Goal: Register for event/course

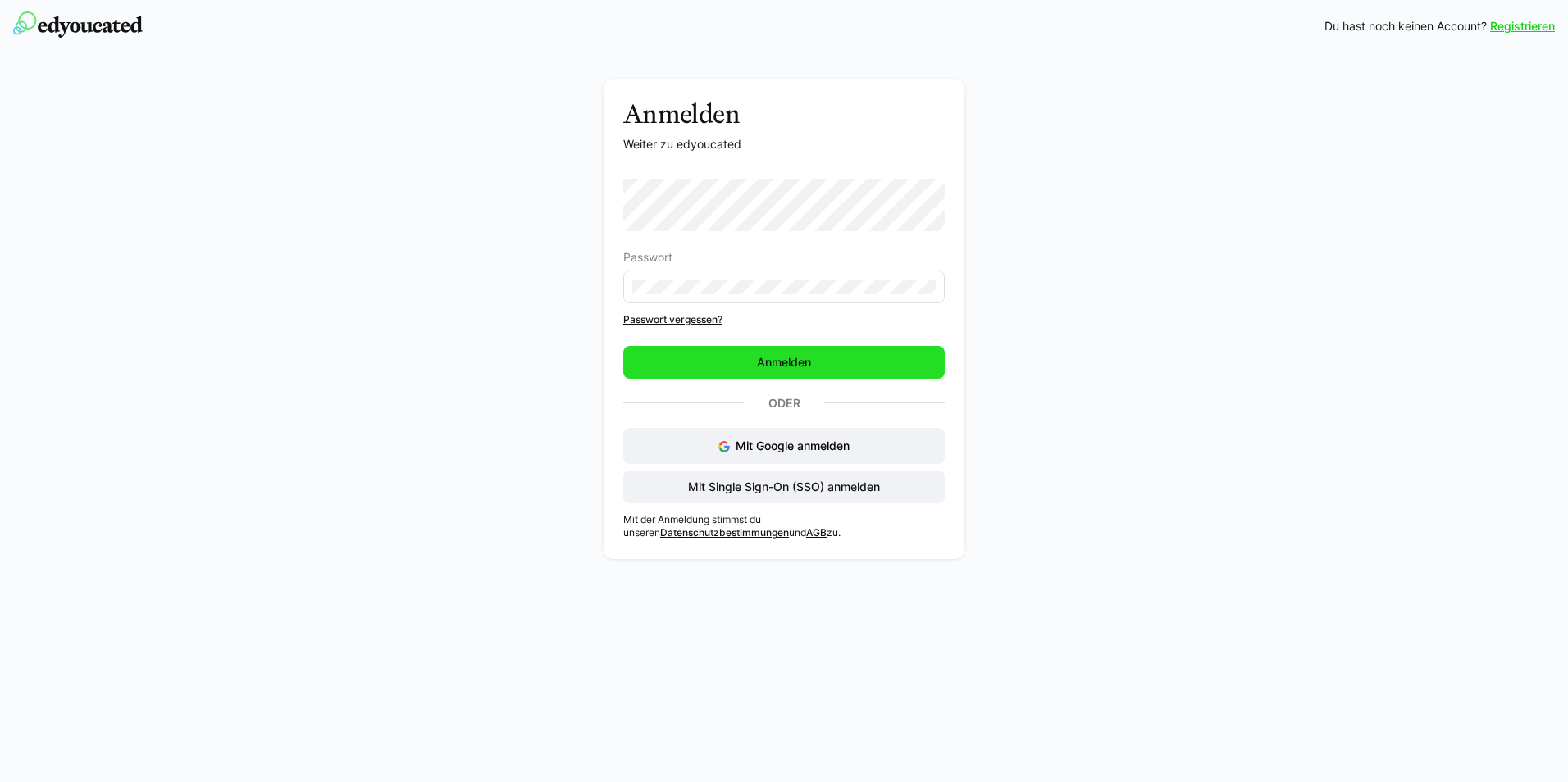
click at [799, 364] on span "Anmelden" at bounding box center [783, 363] width 59 height 17
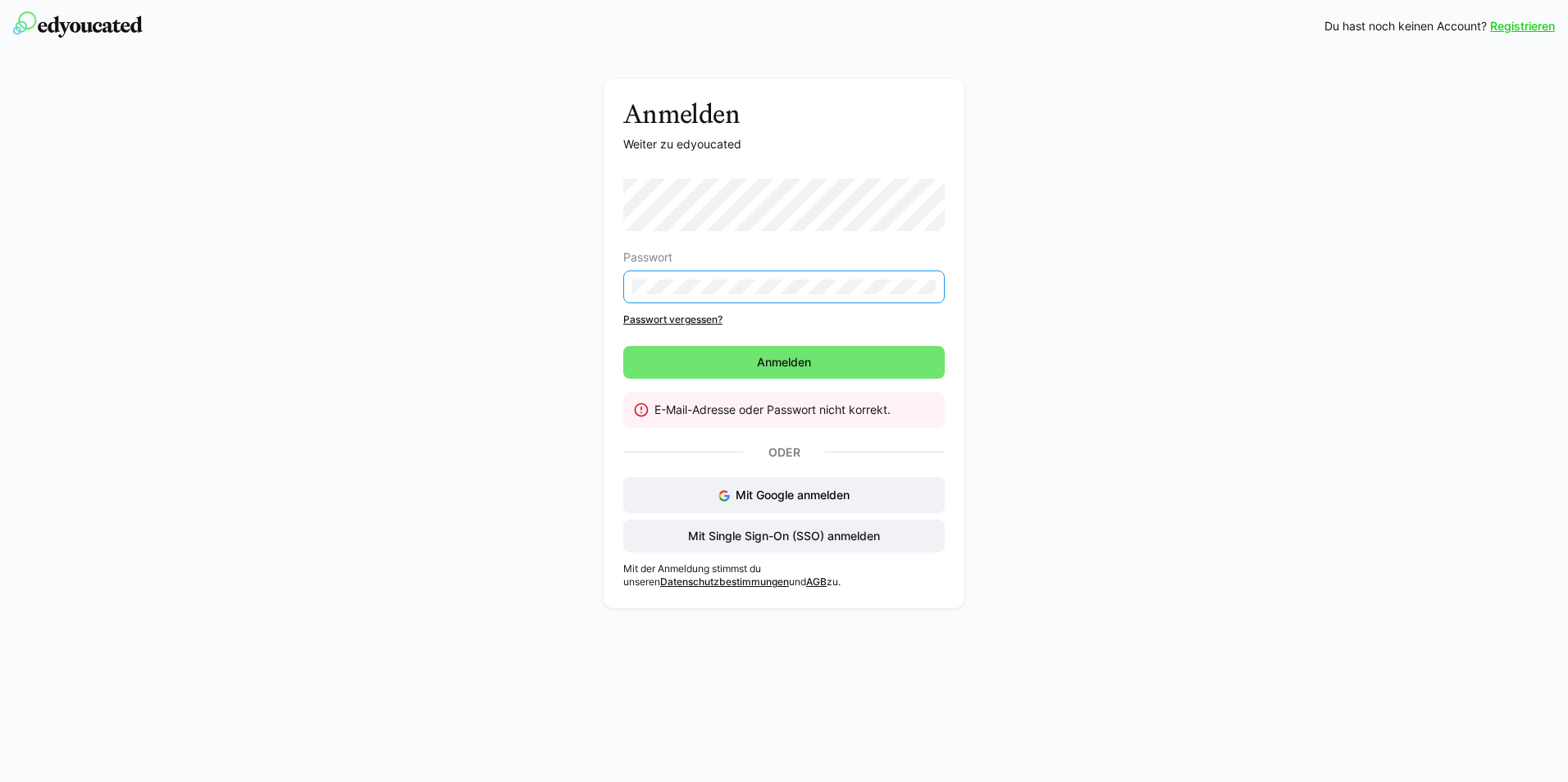
click at [1030, 364] on div "Anmelden Weiter zu edyoucated Passwort Passwort vergessen? [GEOGRAPHIC_DATA] E-…" at bounding box center [785, 348] width 924 height 537
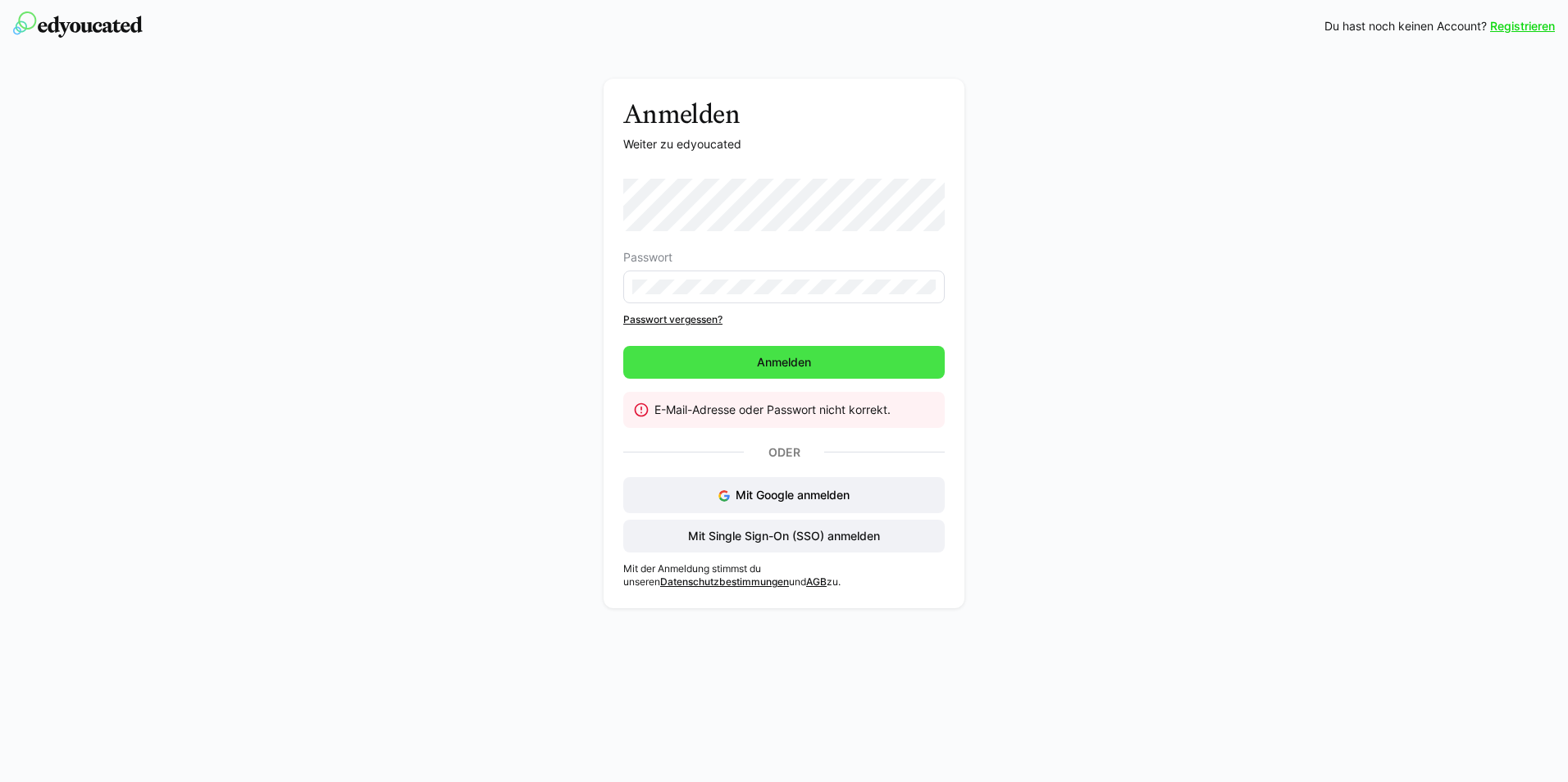
click at [870, 360] on span "Anmelden" at bounding box center [784, 362] width 322 height 33
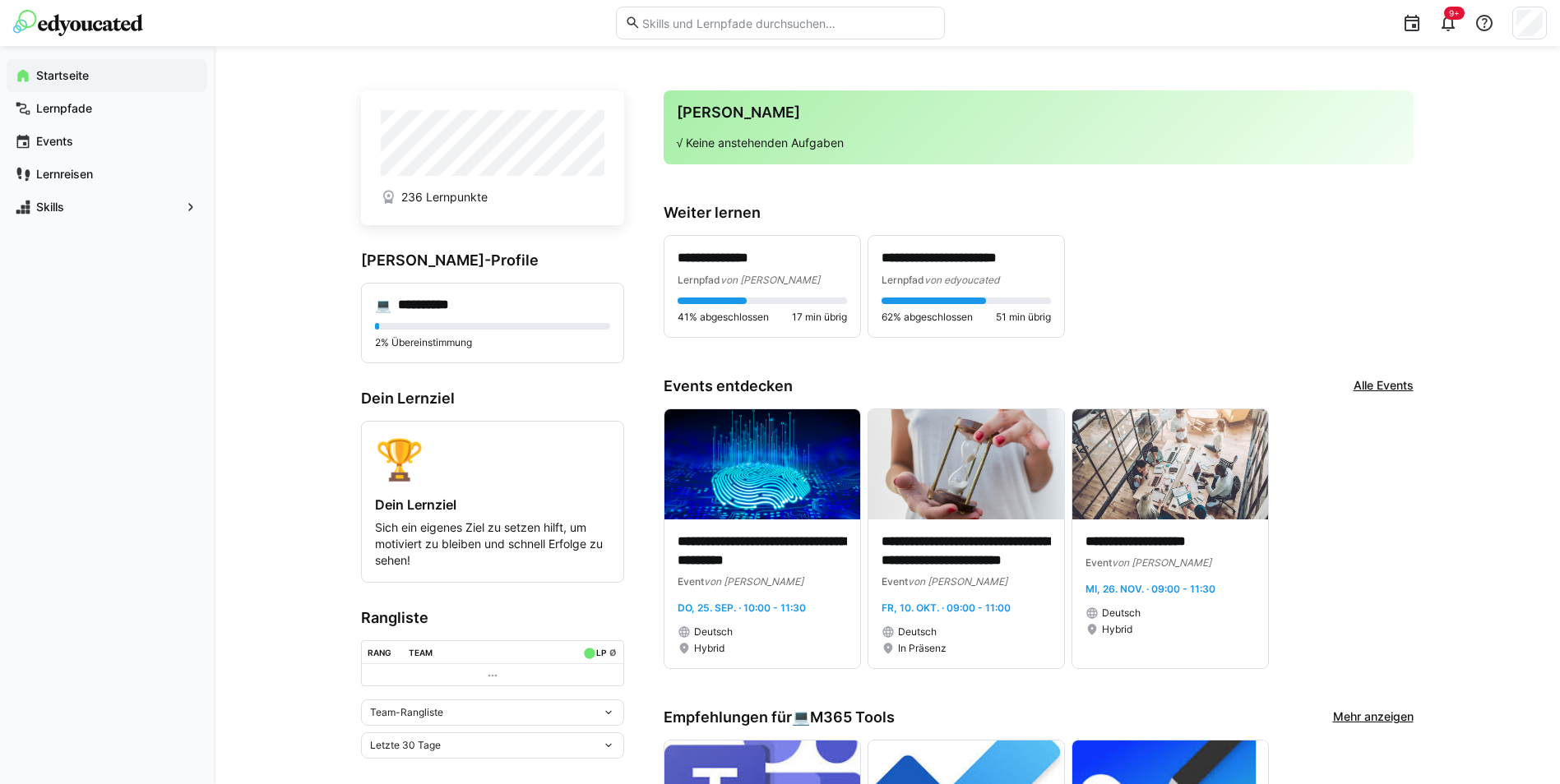
click at [1383, 385] on link "Alle Events" at bounding box center [1384, 386] width 60 height 18
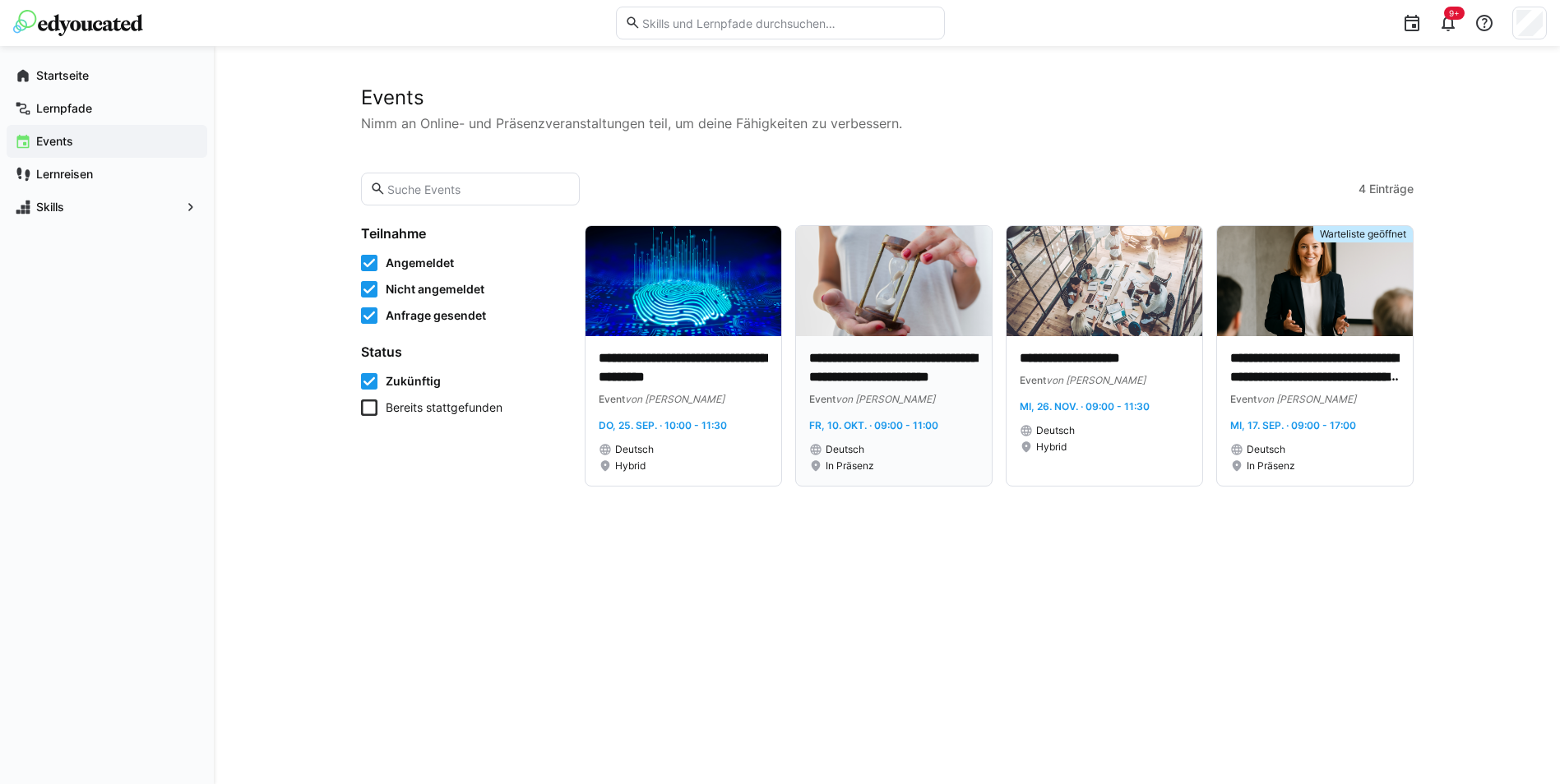
click at [868, 323] on img at bounding box center [894, 282] width 196 height 110
